Goal: Task Accomplishment & Management: Use online tool/utility

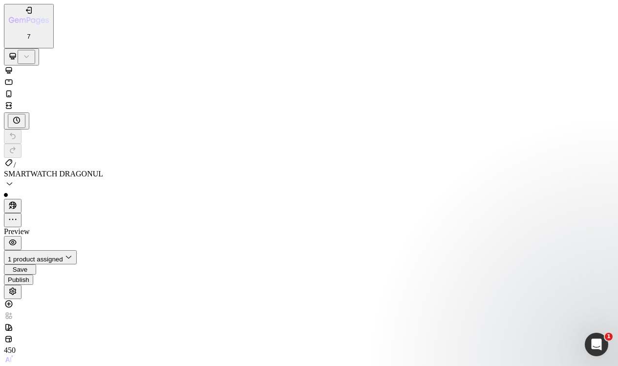
click at [31, 51] on icon at bounding box center [27, 56] width 10 height 10
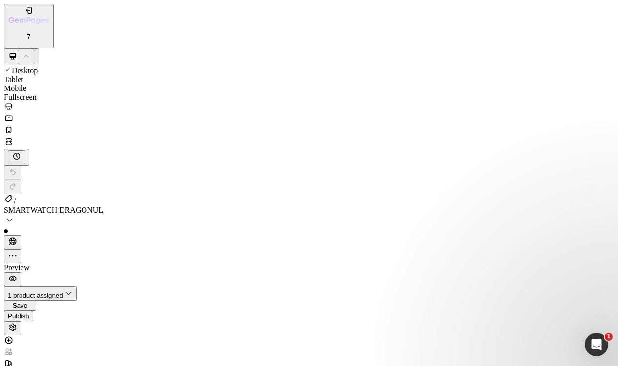
click at [119, 93] on div "Mobile" at bounding box center [309, 97] width 610 height 9
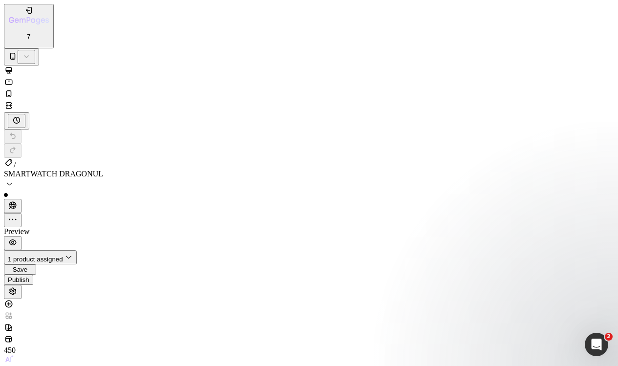
scroll to position [2710, 0]
drag, startPoint x: 594, startPoint y: 222, endPoint x: 581, endPoint y: 223, distance: 13.2
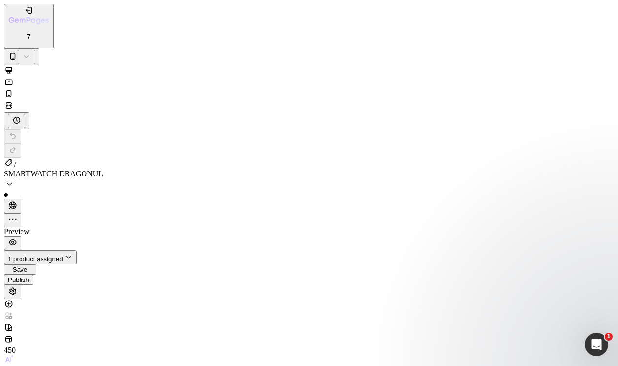
type input "C:\fakepath\4230BD09-2FB7-4CF6-90D0-7A928087F60B.PNG"
type input "[URL][DOMAIN_NAME]"
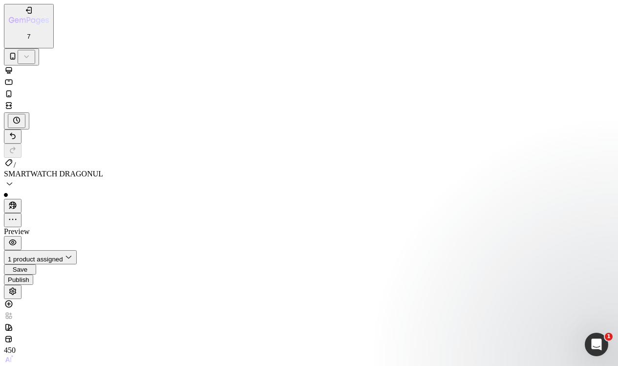
type input "C:\fakepath\4230BD09-2FB7-4CF6-90D0-7A928087F60B.jpg"
type input "[URL][DOMAIN_NAME]"
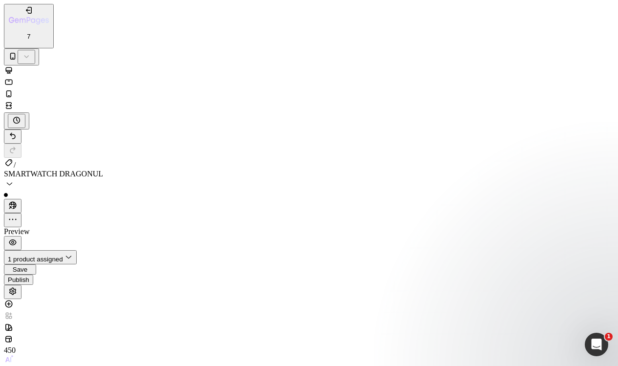
click at [29, 276] on div "Publish" at bounding box center [19, 279] width 22 height 7
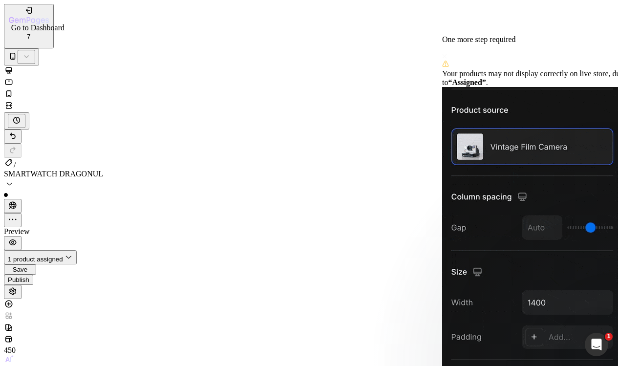
click at [21, 19] on div "7" at bounding box center [29, 22] width 40 height 35
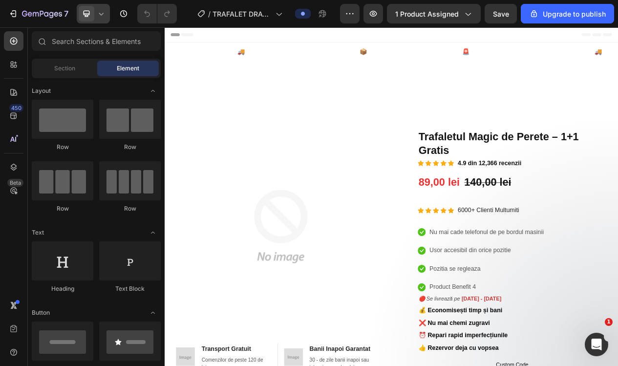
click at [98, 15] on icon at bounding box center [101, 14] width 10 height 10
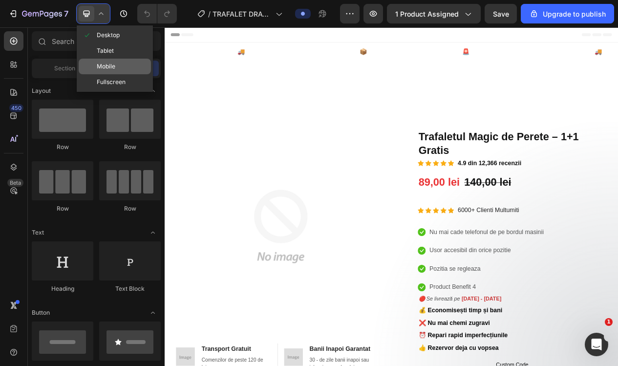
click at [106, 70] on span "Mobile" at bounding box center [106, 67] width 19 height 10
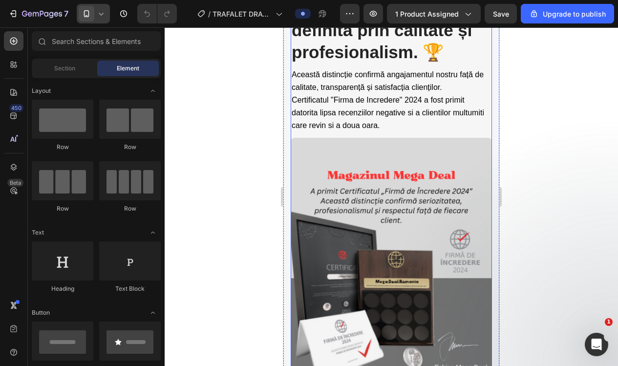
scroll to position [2718, 0]
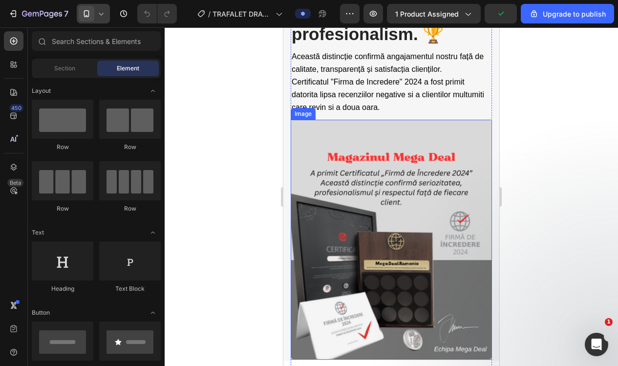
click at [397, 142] on img at bounding box center [391, 240] width 201 height 240
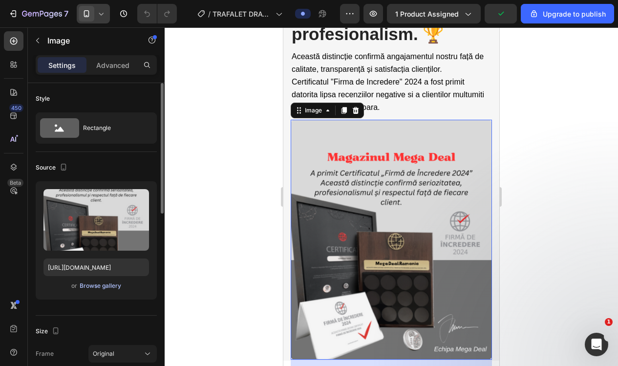
click at [93, 285] on div "Browse gallery" at bounding box center [101, 285] width 42 height 9
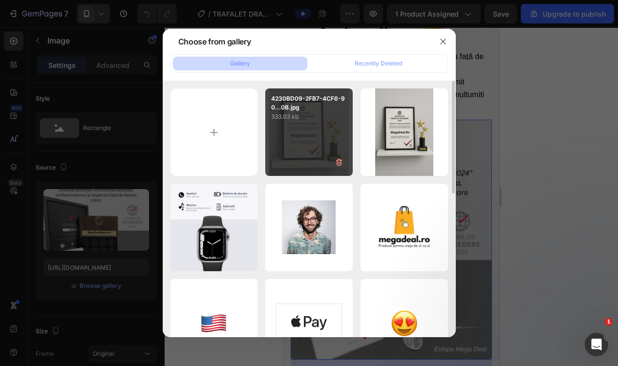
click at [303, 119] on p "333.03 kb" at bounding box center [309, 117] width 76 height 10
type input "[URL][DOMAIN_NAME]"
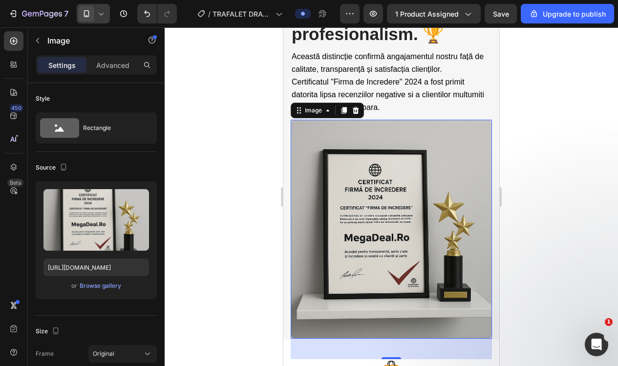
click at [543, 147] on div at bounding box center [392, 196] width 454 height 339
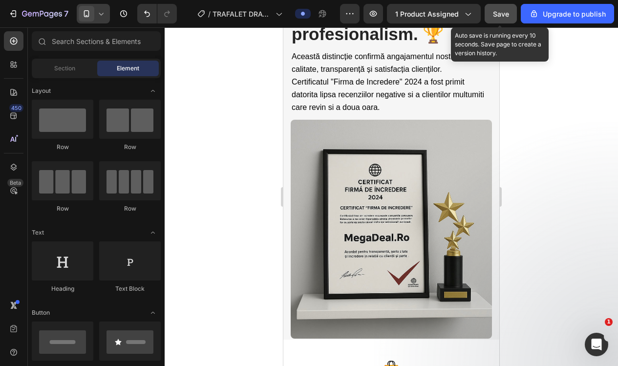
click at [503, 18] on div "Save" at bounding box center [501, 14] width 16 height 10
